Goal: Obtain resource: Download file/media

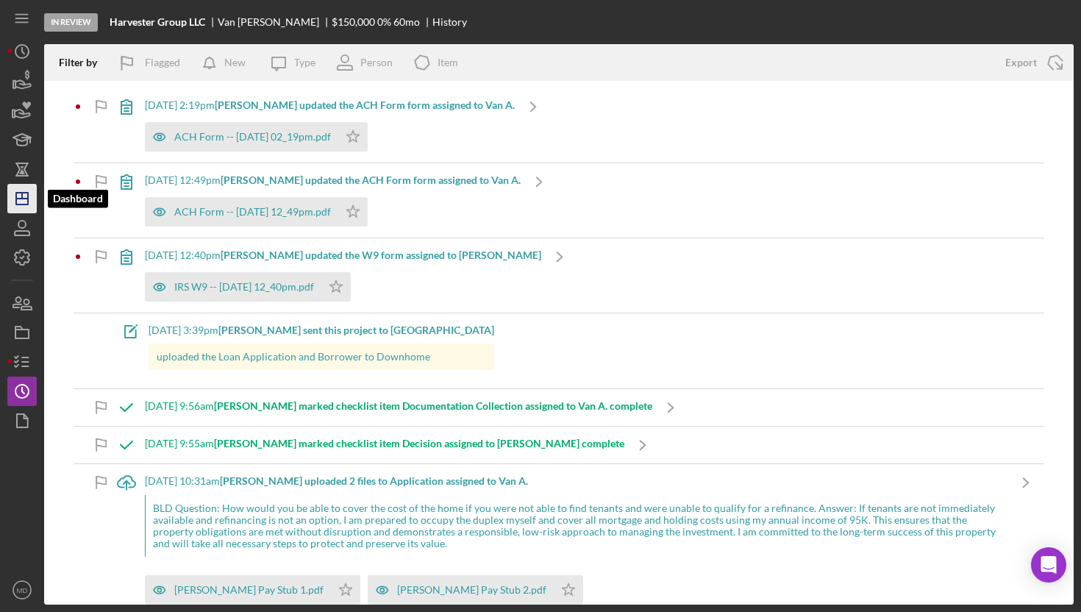
click at [26, 200] on icon "Icon/Dashboard" at bounding box center [22, 198] width 37 height 37
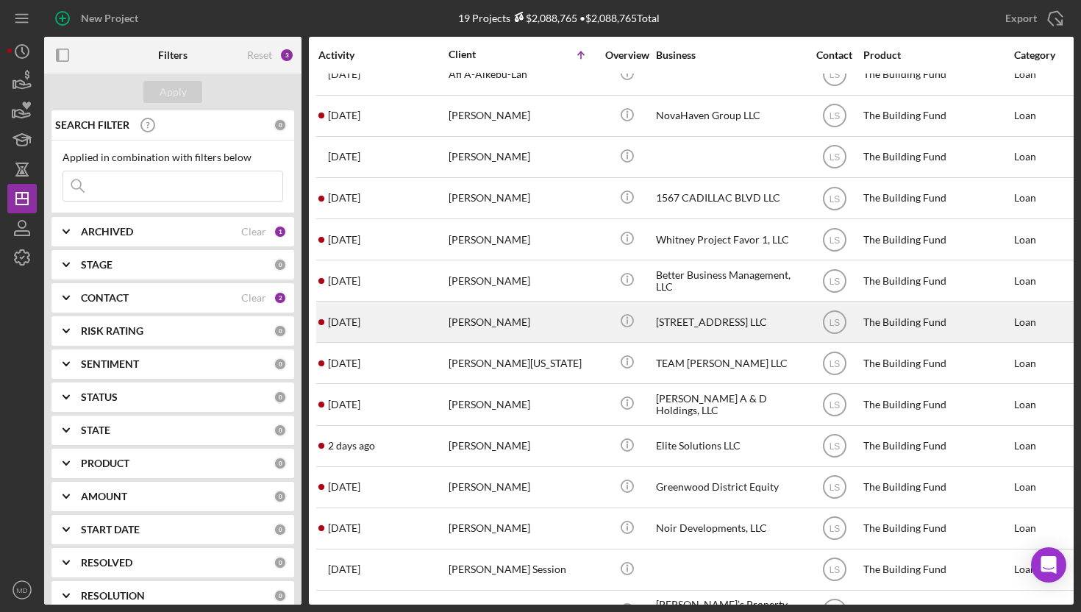
scroll to position [119, 0]
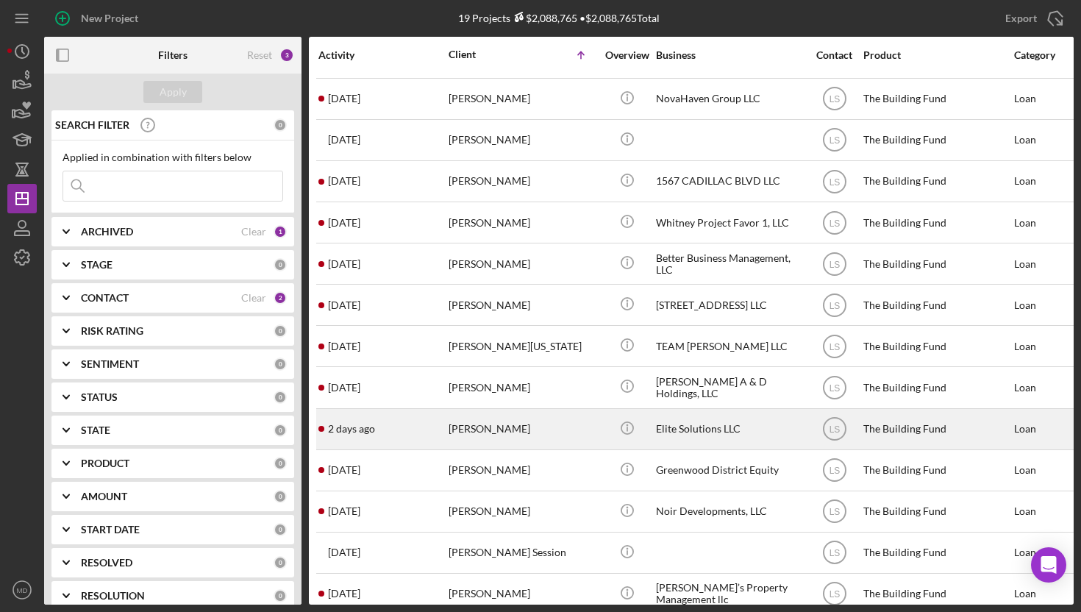
click at [466, 423] on div "[PERSON_NAME]" at bounding box center [522, 429] width 147 height 39
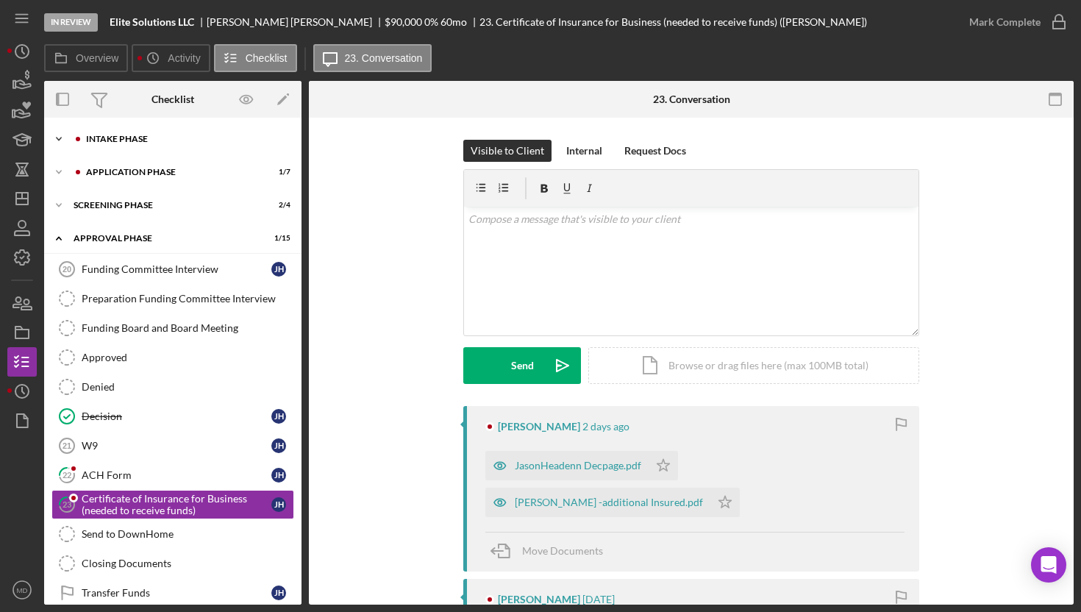
click at [160, 138] on div "Intake Phase" at bounding box center [184, 139] width 197 height 9
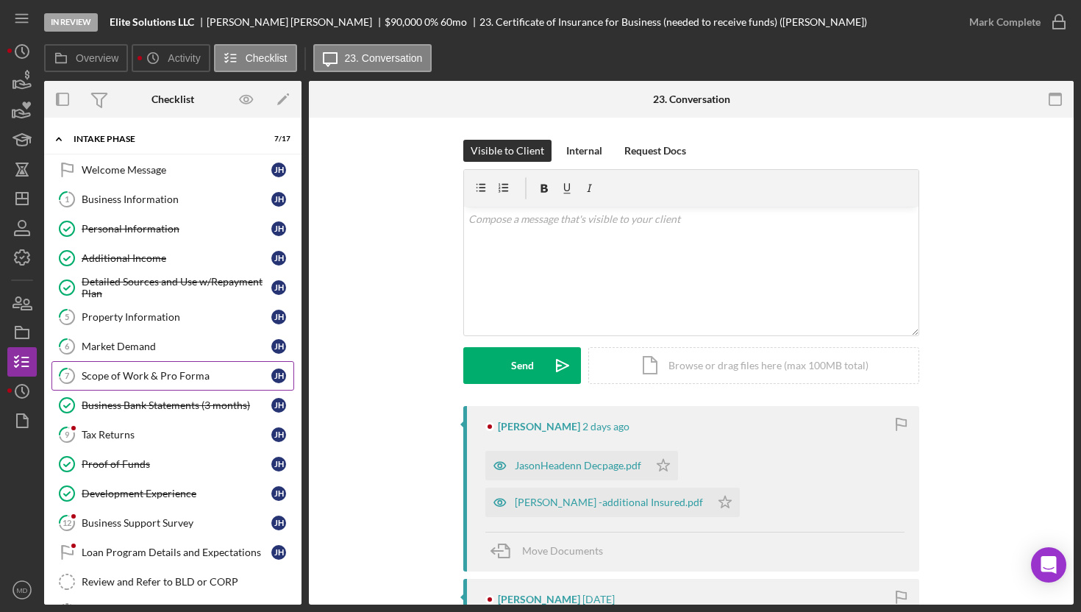
click at [154, 379] on div "Scope of Work & Pro Forma" at bounding box center [177, 376] width 190 height 12
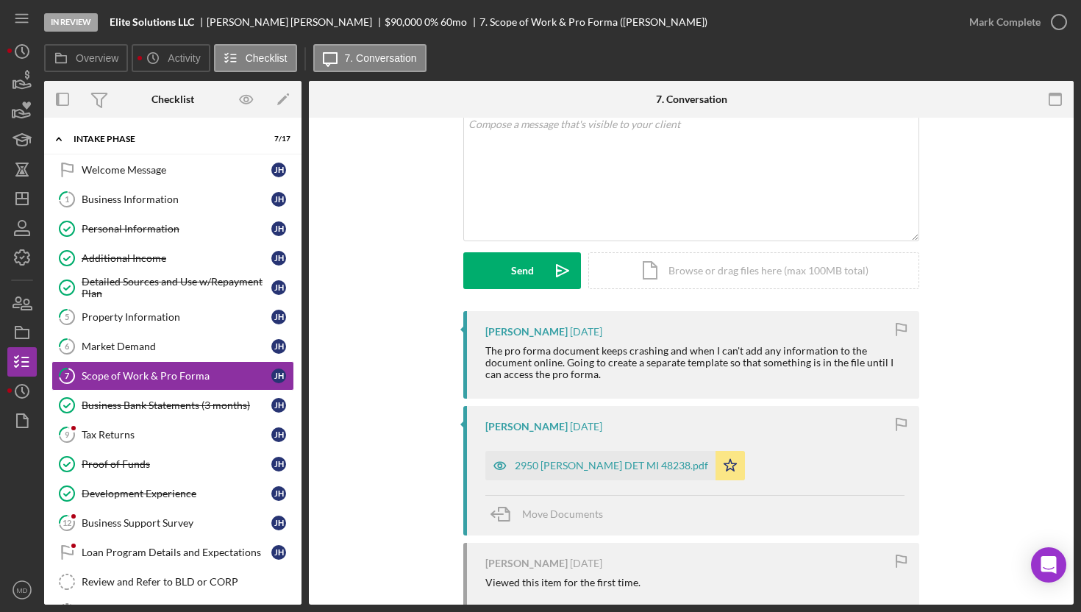
scroll to position [96, 0]
click at [621, 468] on div "2950 [PERSON_NAME] DET MI 48238.pdf" at bounding box center [611, 465] width 193 height 12
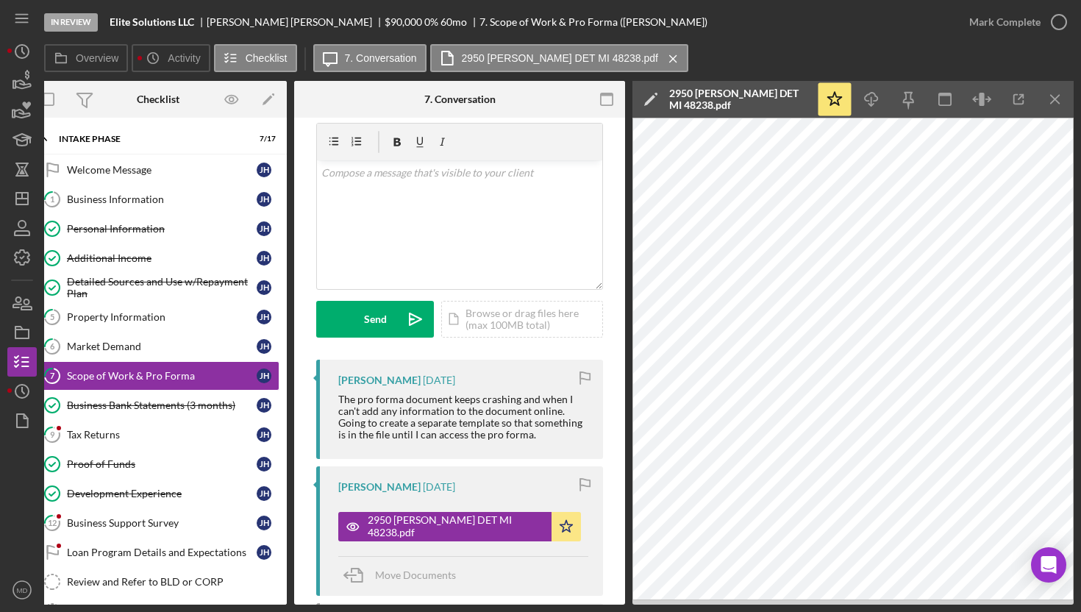
scroll to position [0, 0]
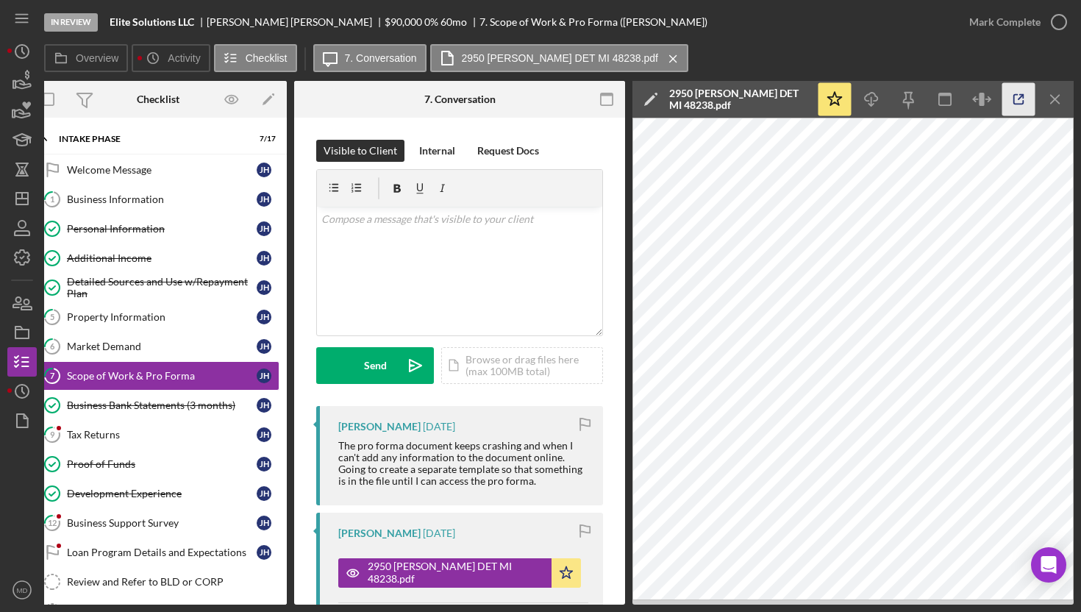
click at [1013, 104] on icon "button" at bounding box center [1018, 99] width 33 height 33
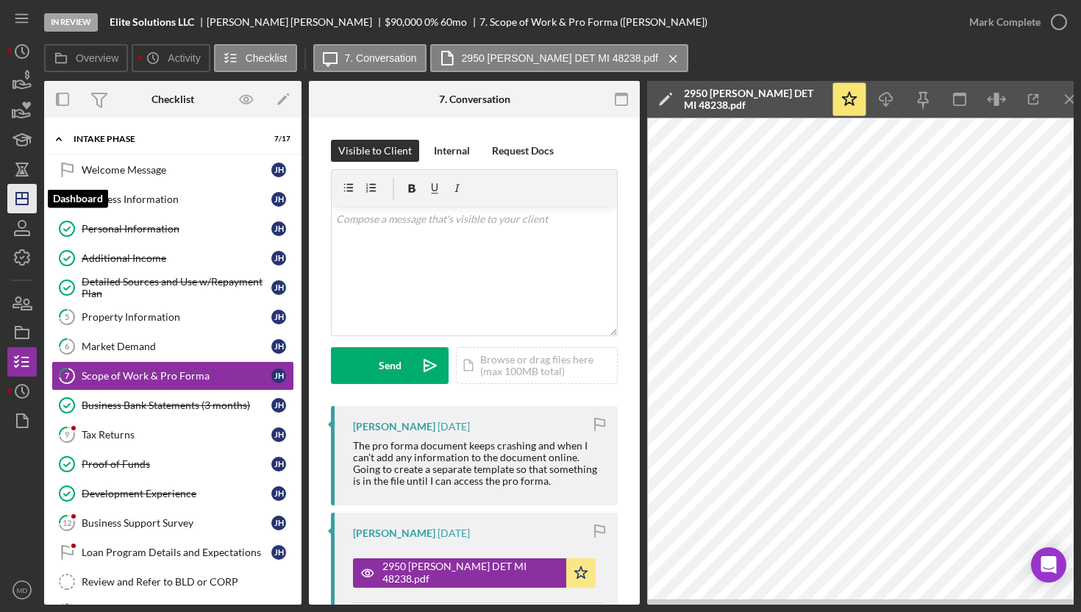
click at [31, 203] on icon "Icon/Dashboard" at bounding box center [22, 198] width 37 height 37
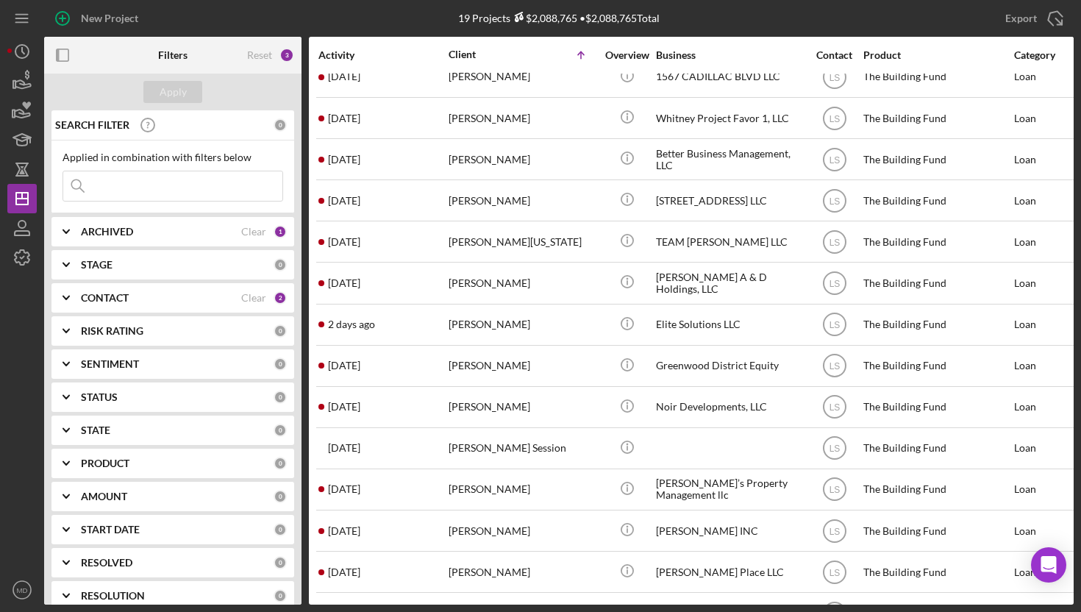
scroll to position [254, 0]
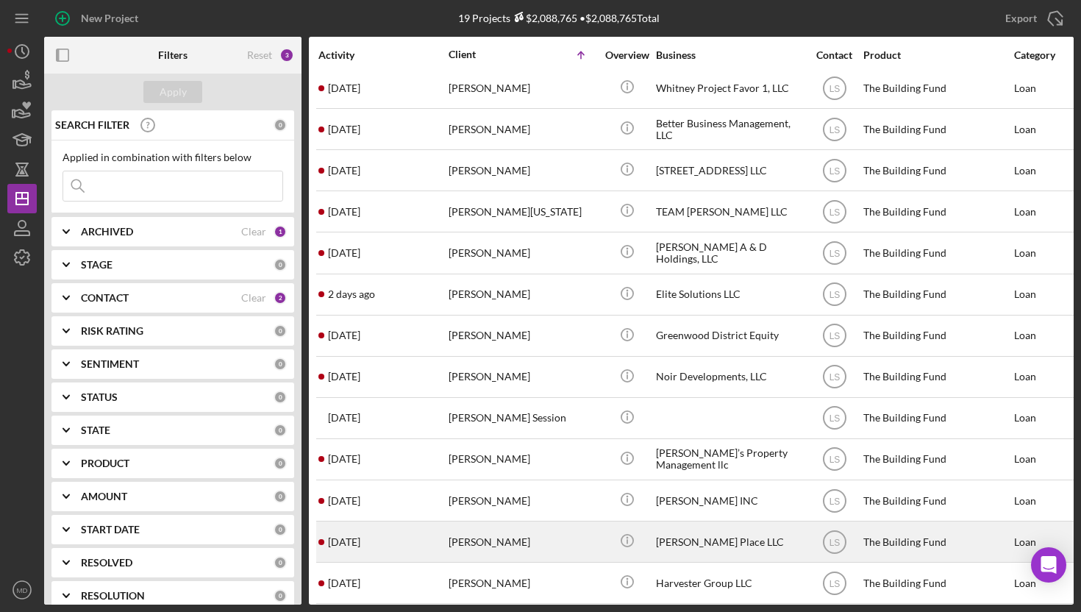
click at [480, 532] on div "[PERSON_NAME]" at bounding box center [522, 541] width 147 height 39
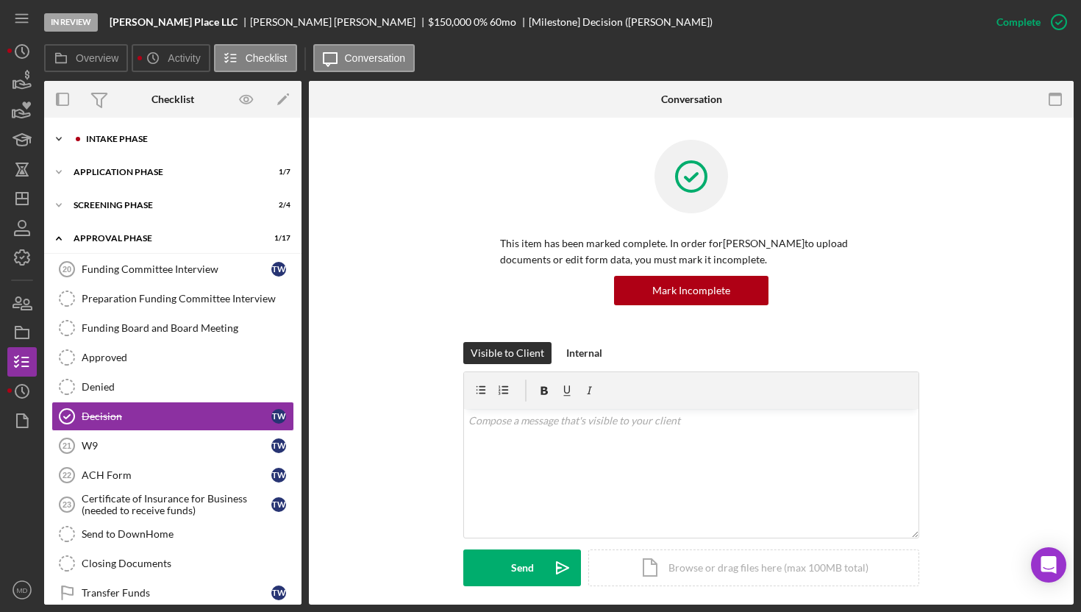
click at [161, 136] on div "Intake Phase" at bounding box center [184, 139] width 197 height 9
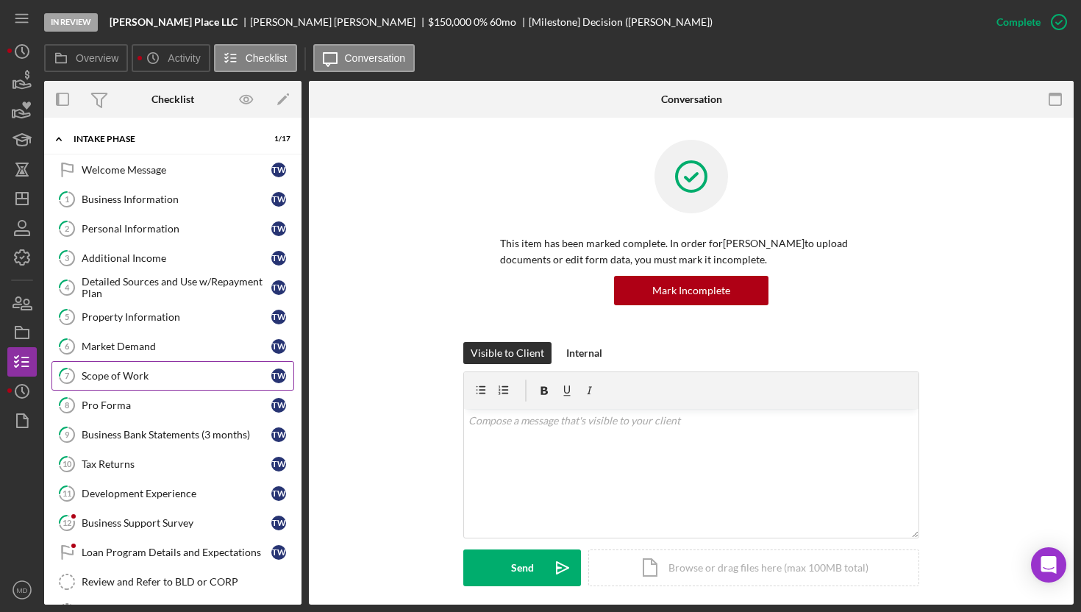
click at [198, 373] on div "Scope of Work" at bounding box center [177, 376] width 190 height 12
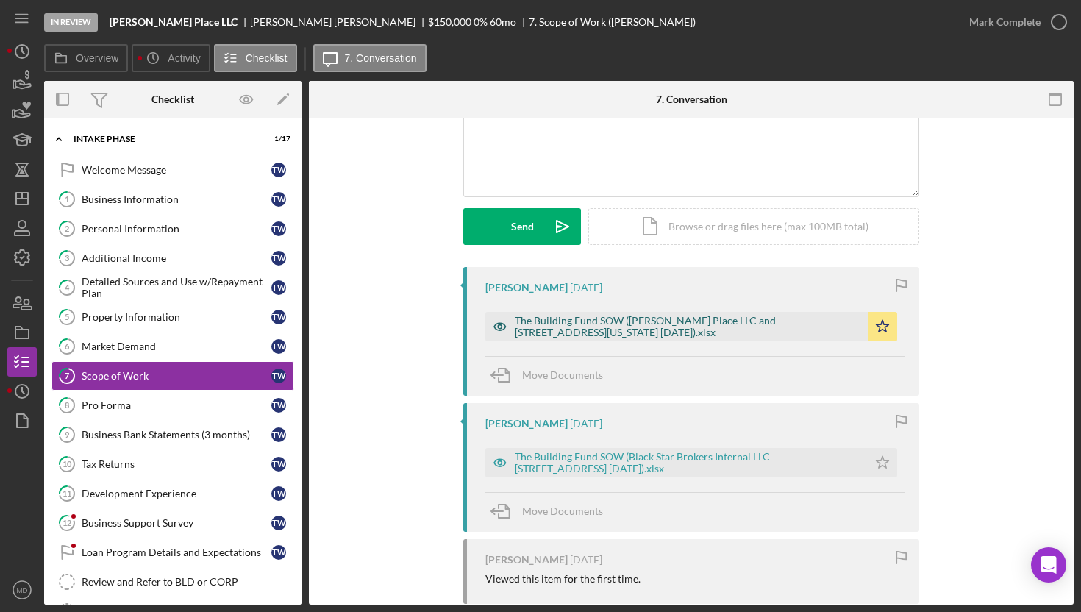
scroll to position [144, 0]
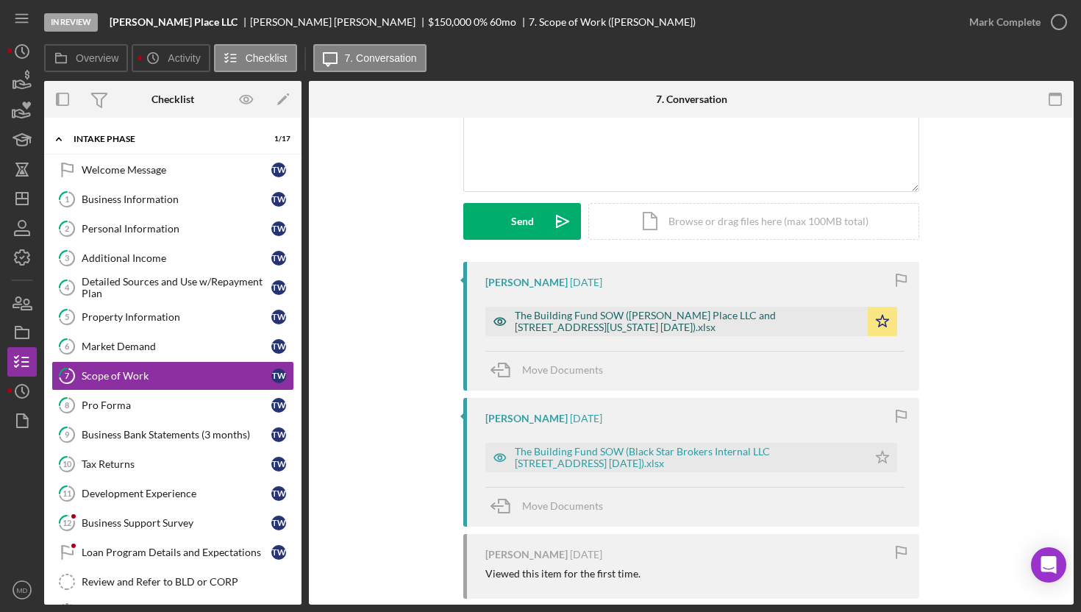
click at [669, 327] on div "The Building Fund SOW ([PERSON_NAME] Place LLC and [STREET_ADDRESS][US_STATE] […" at bounding box center [688, 322] width 346 height 24
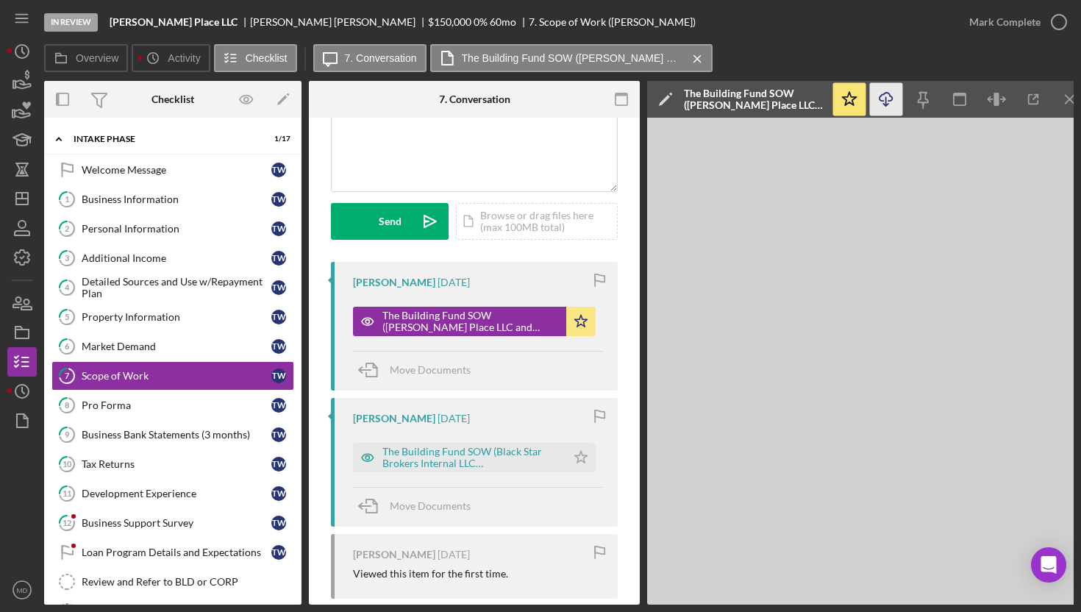
click at [887, 111] on icon "Icon/Download" at bounding box center [886, 99] width 33 height 33
click at [20, 207] on icon "Icon/Dashboard" at bounding box center [22, 198] width 37 height 37
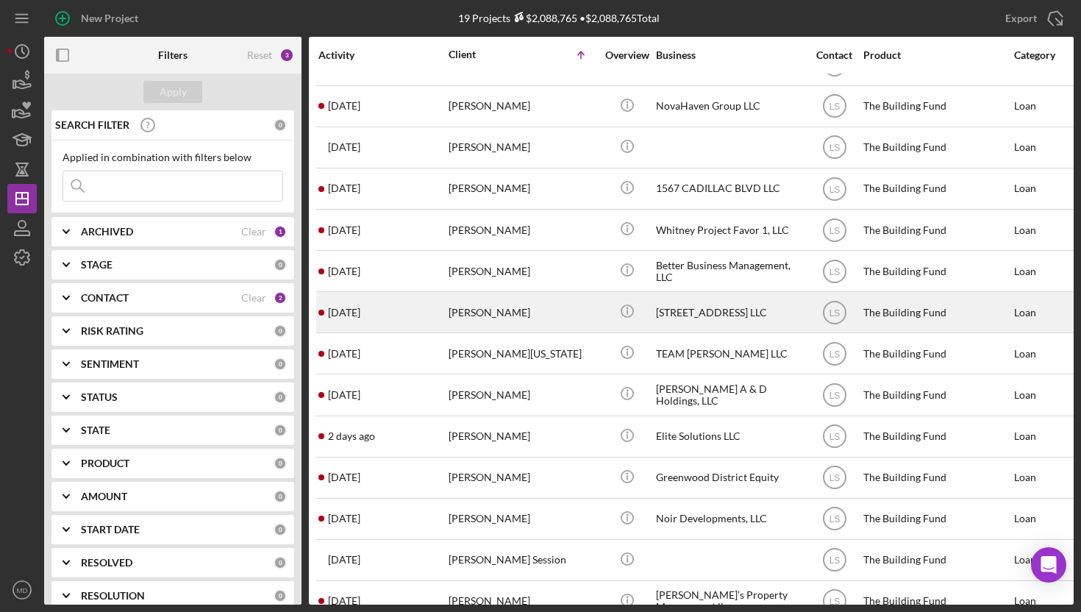
scroll to position [254, 0]
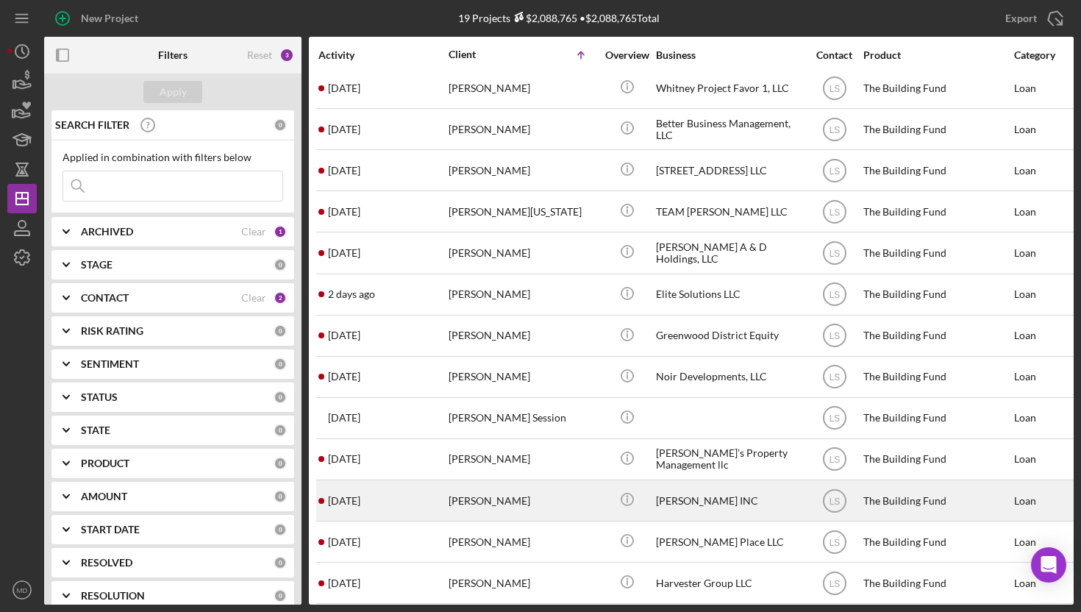
click at [472, 494] on div "[PERSON_NAME]" at bounding box center [522, 500] width 147 height 39
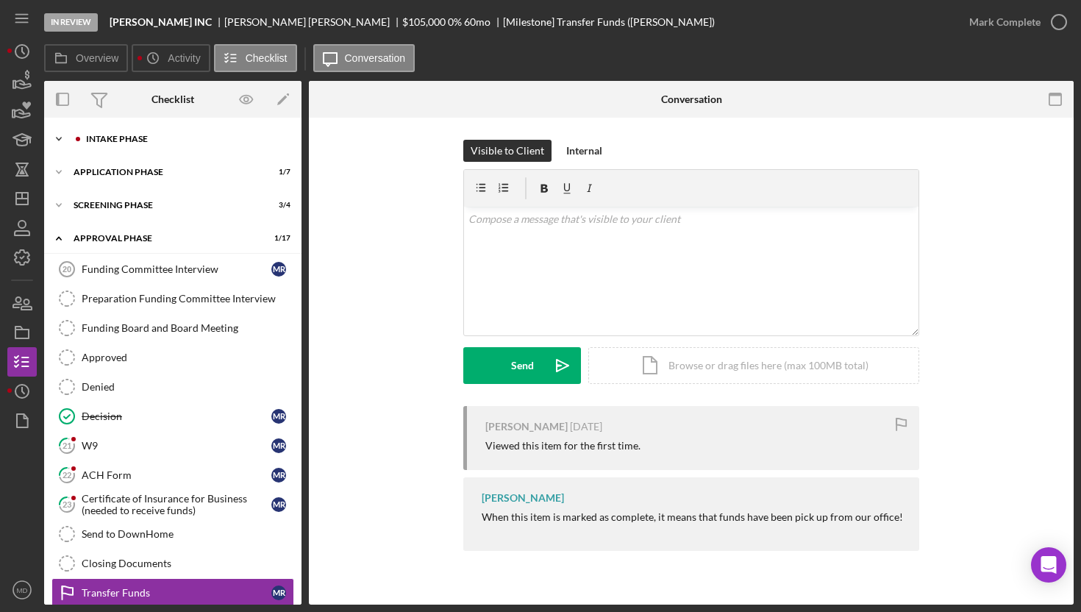
click at [103, 141] on div "Intake Phase" at bounding box center [184, 139] width 197 height 9
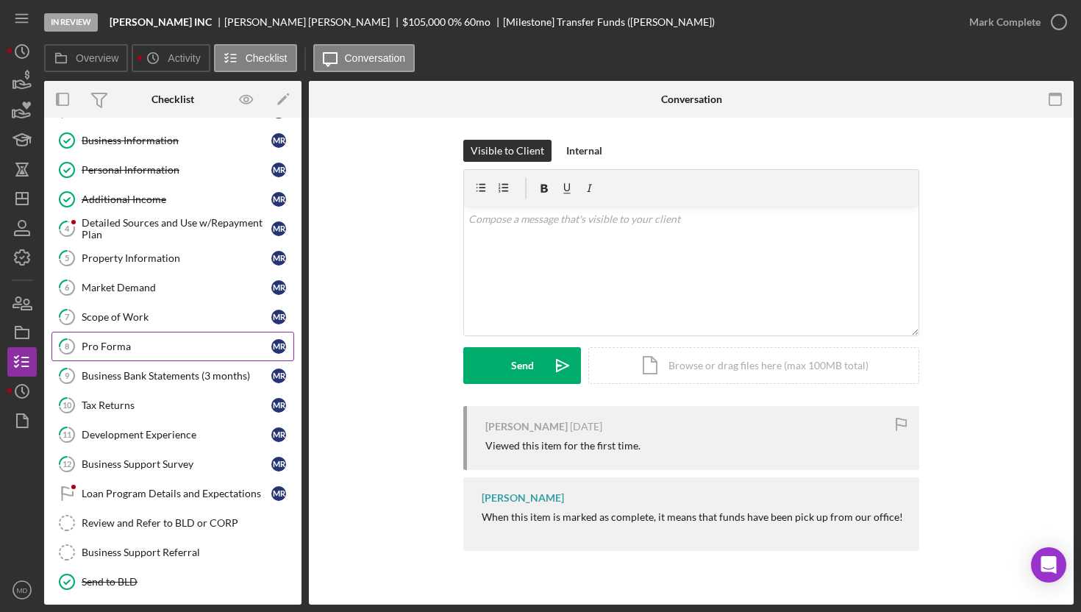
scroll to position [61, 0]
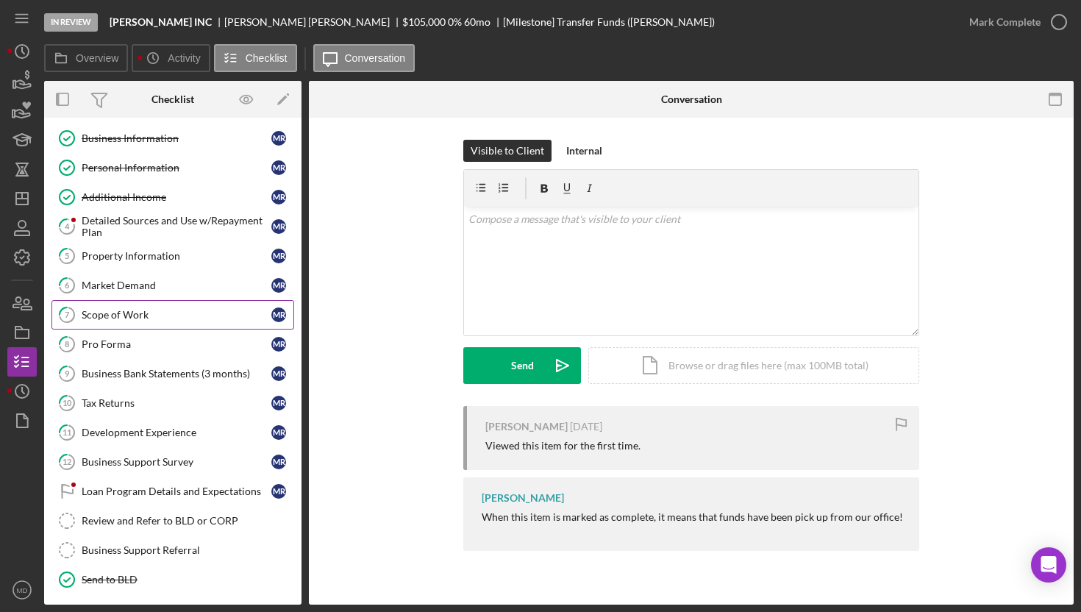
click at [124, 321] on div "Scope of Work" at bounding box center [177, 315] width 190 height 12
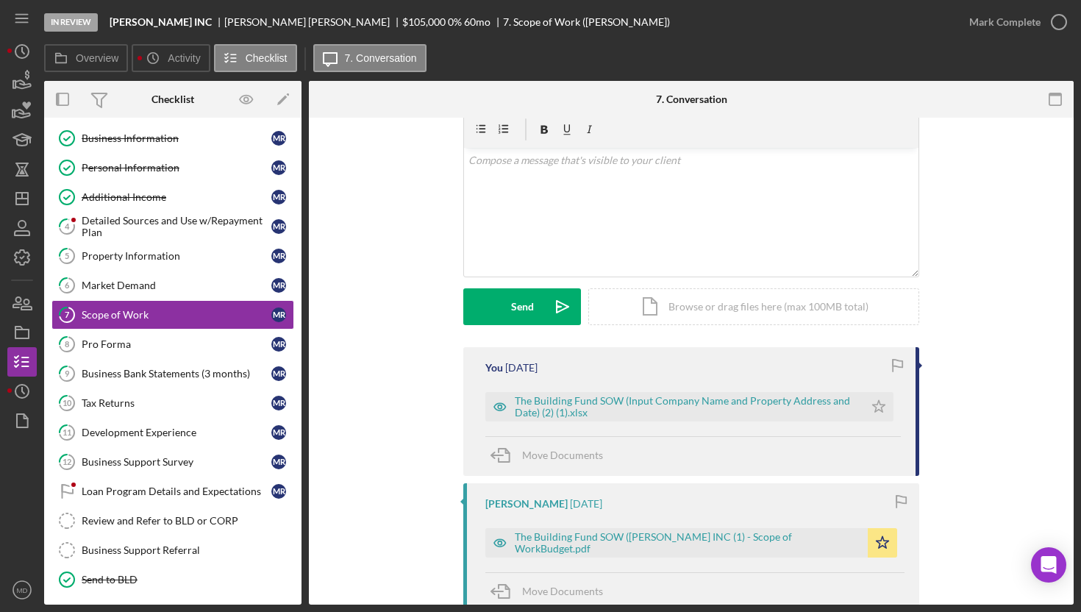
scroll to position [64, 0]
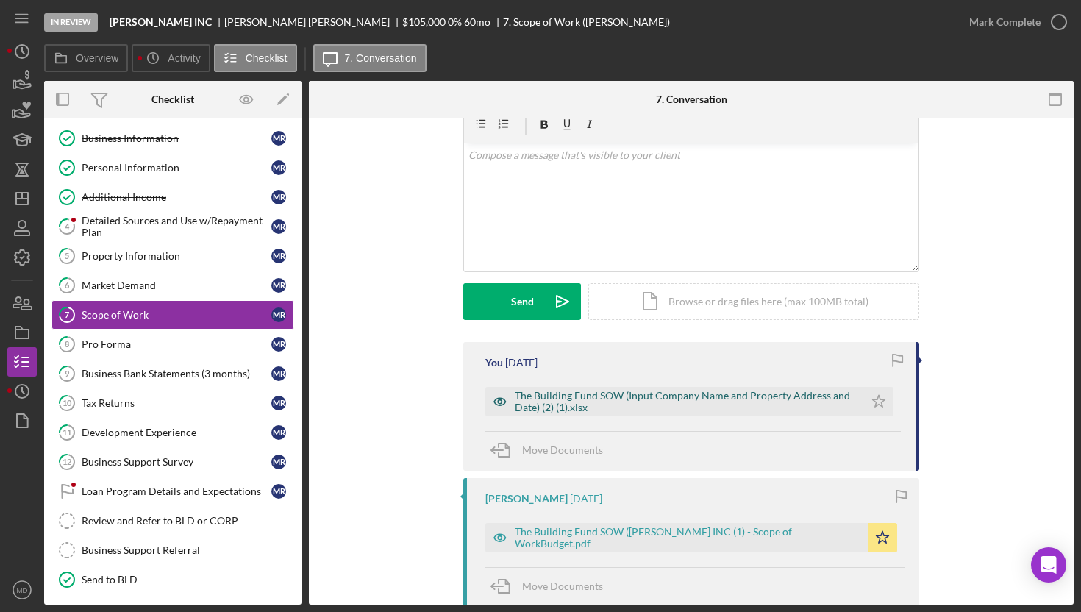
click at [642, 405] on div "The Building Fund SOW (Input Company Name and Property Address and Date) (2) (1…" at bounding box center [686, 402] width 342 height 24
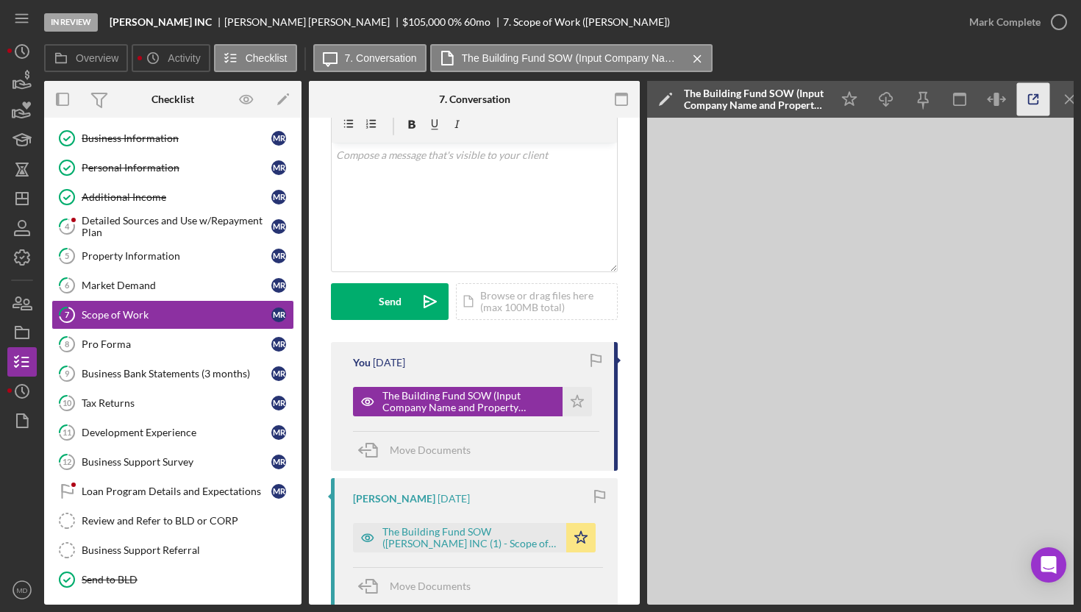
click at [1026, 104] on icon "button" at bounding box center [1033, 99] width 33 height 33
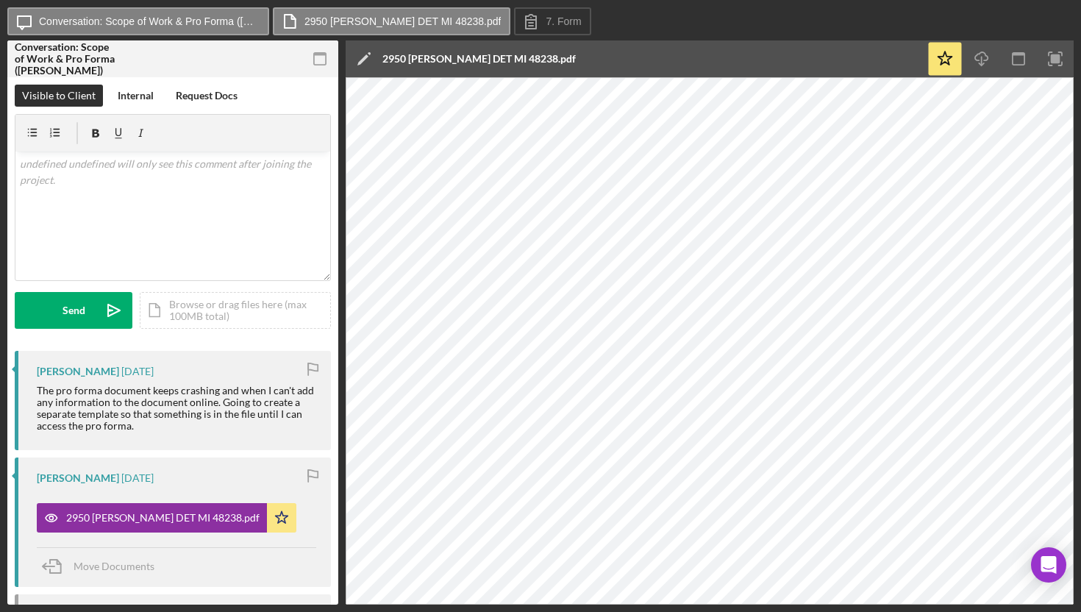
click at [50, 610] on div "Icon/Message Conversation: Scope of Work & Pro Forma (Jason H.) 2950 Clements D…" at bounding box center [540, 306] width 1081 height 612
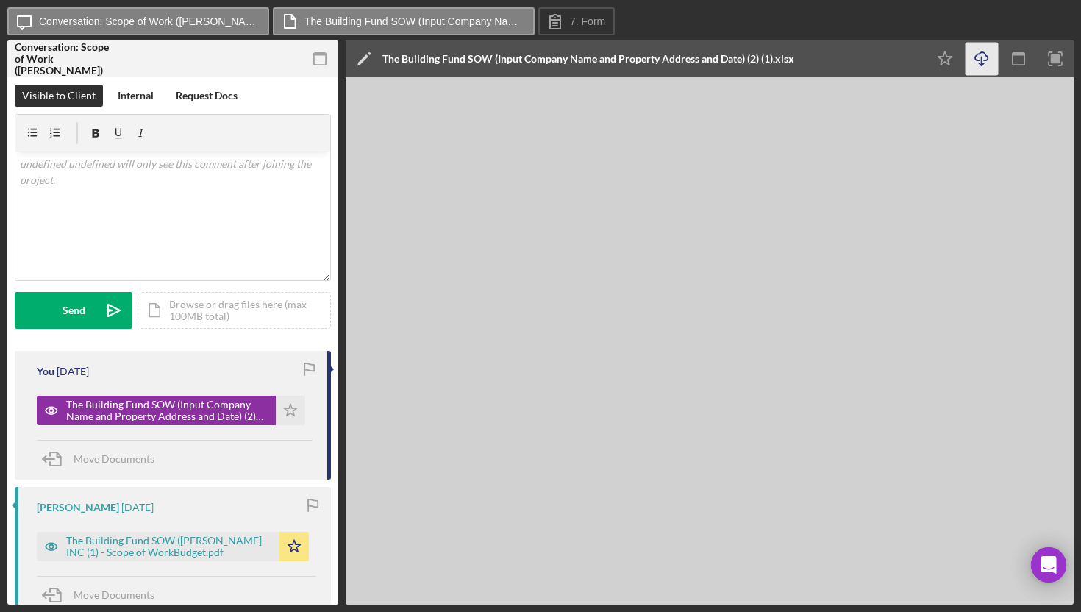
click at [983, 59] on icon "Icon/Download" at bounding box center [982, 59] width 33 height 33
click at [776, 32] on div "Icon/Message Conversation: Scope of Work (Michael R.) The Building Fund SOW (In…" at bounding box center [540, 21] width 1066 height 29
